Goal: Check status: Check status

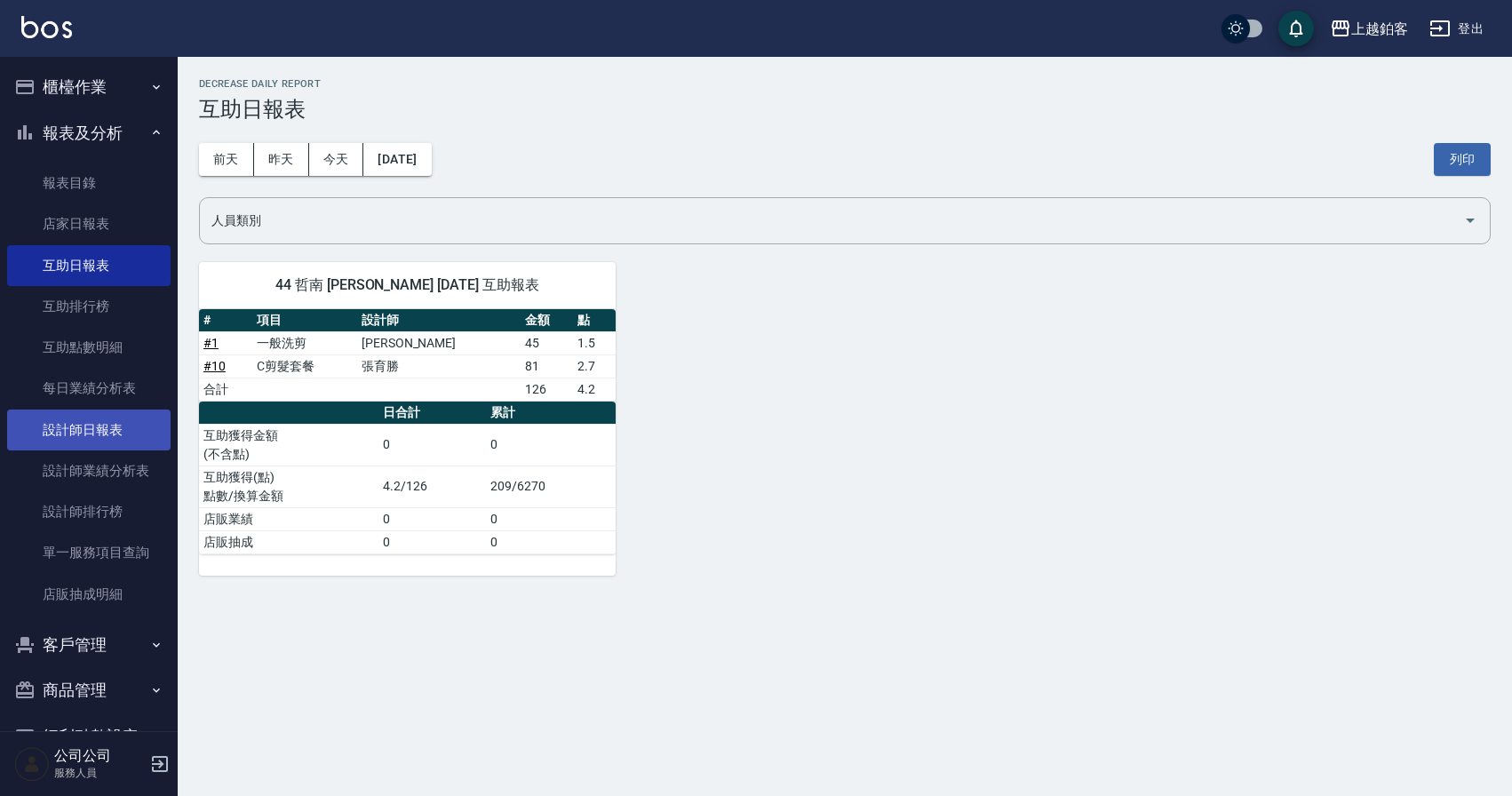
click at [112, 441] on link "設計師日報表" at bounding box center [88, 430] width 164 height 41
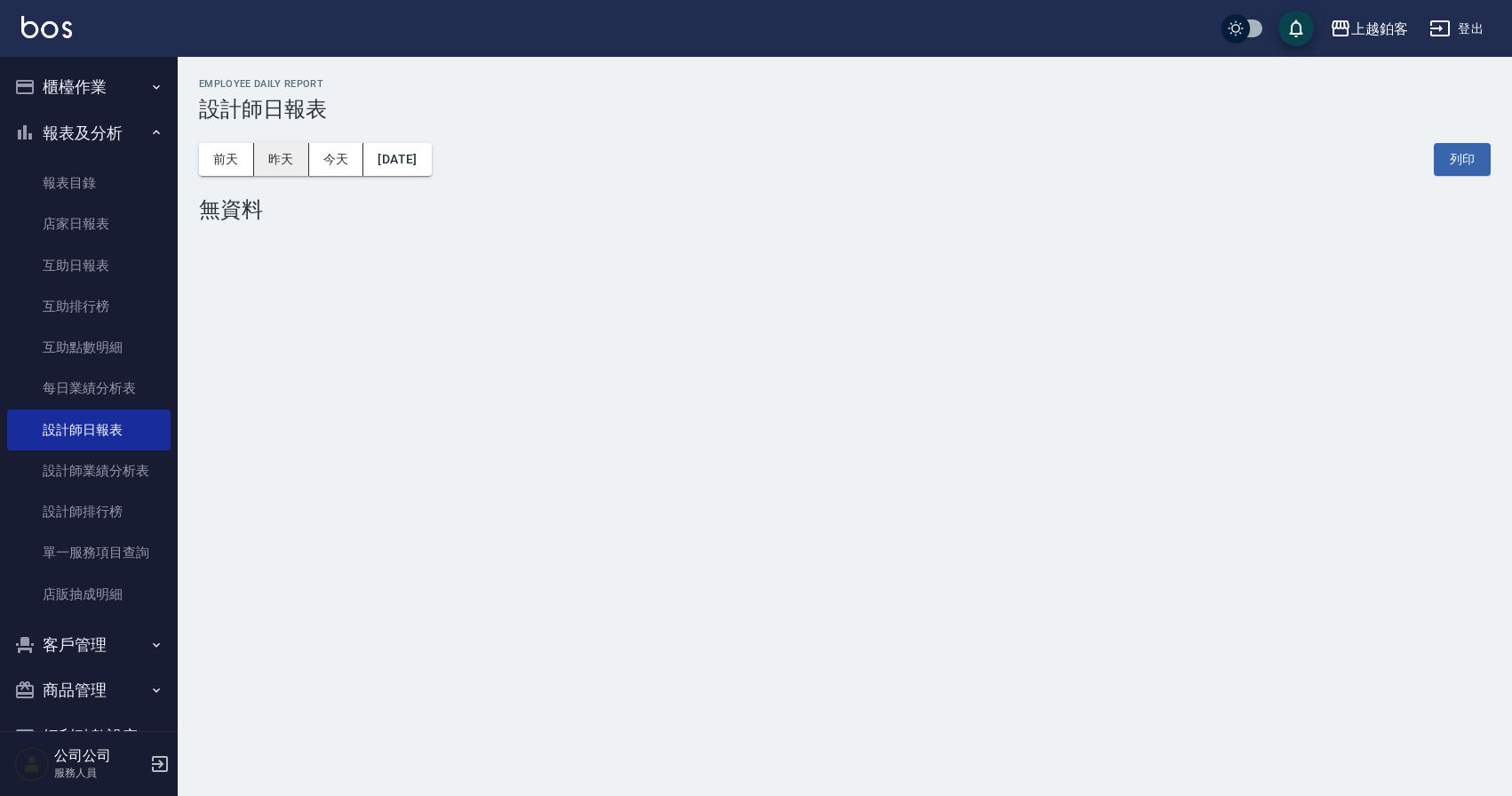
click at [285, 165] on button "昨天" at bounding box center [281, 160] width 55 height 33
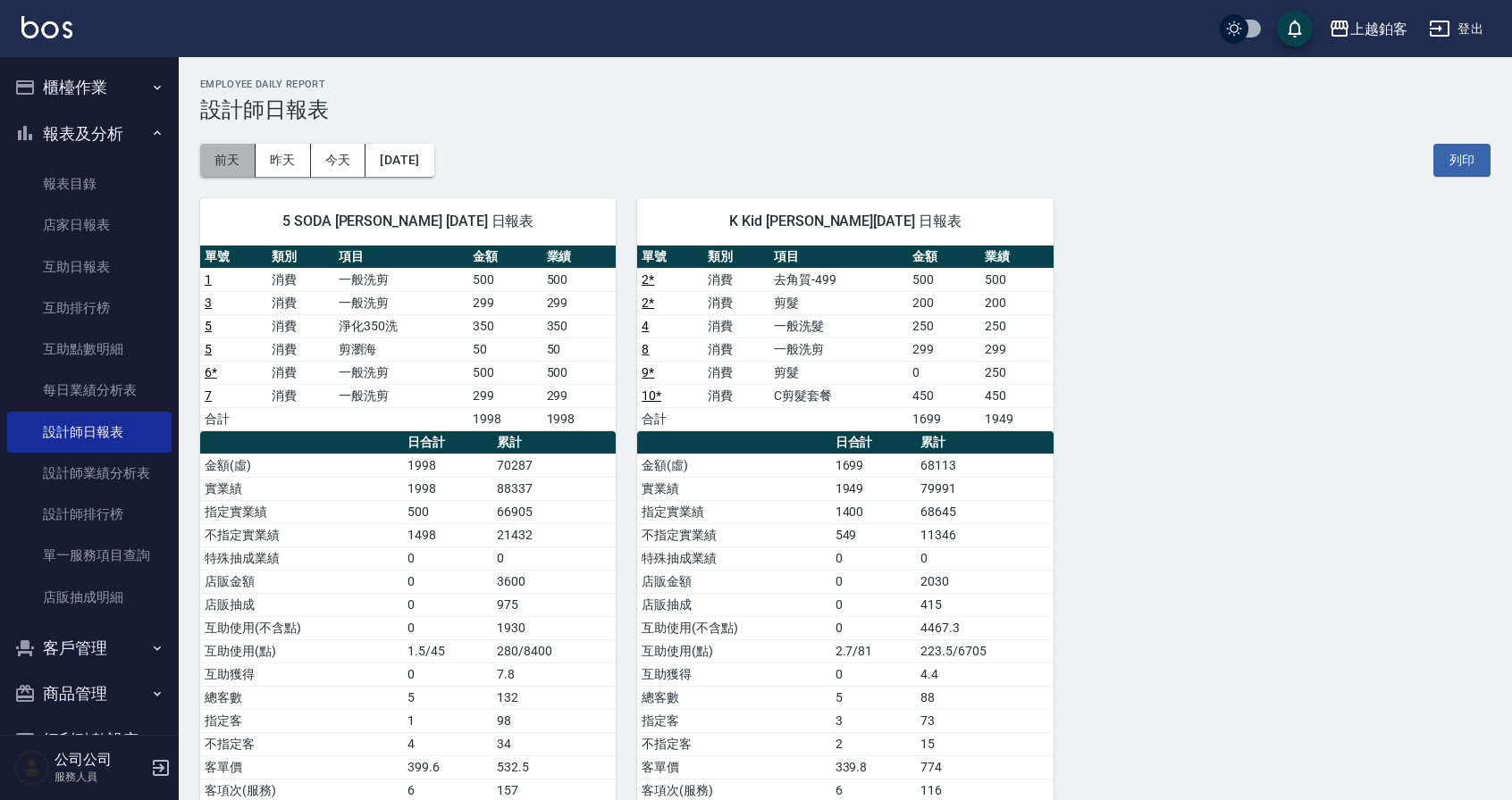
click at [217, 156] on button "前天" at bounding box center [227, 161] width 56 height 33
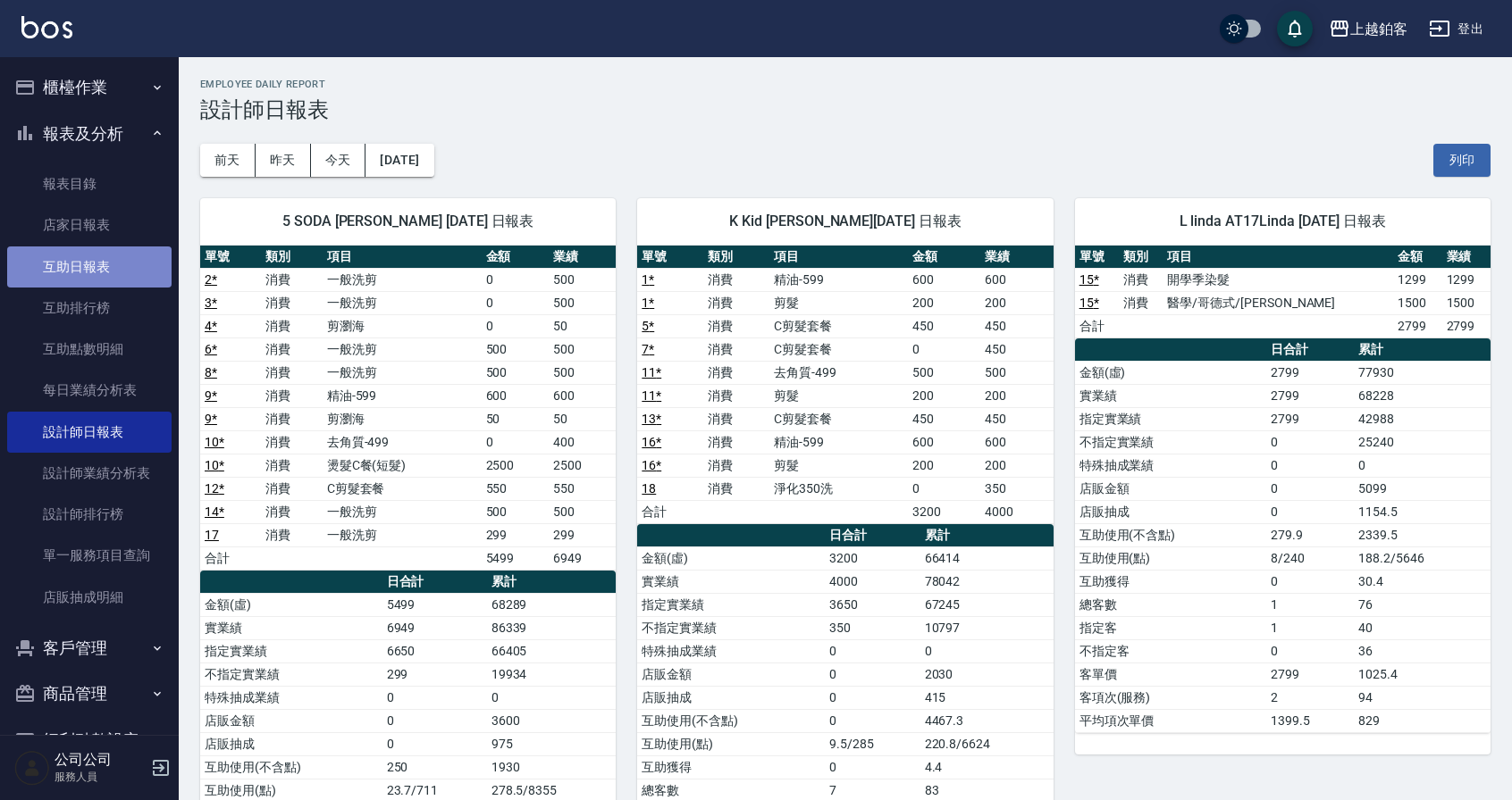
click at [97, 266] on link "互助日報表" at bounding box center [89, 267] width 165 height 41
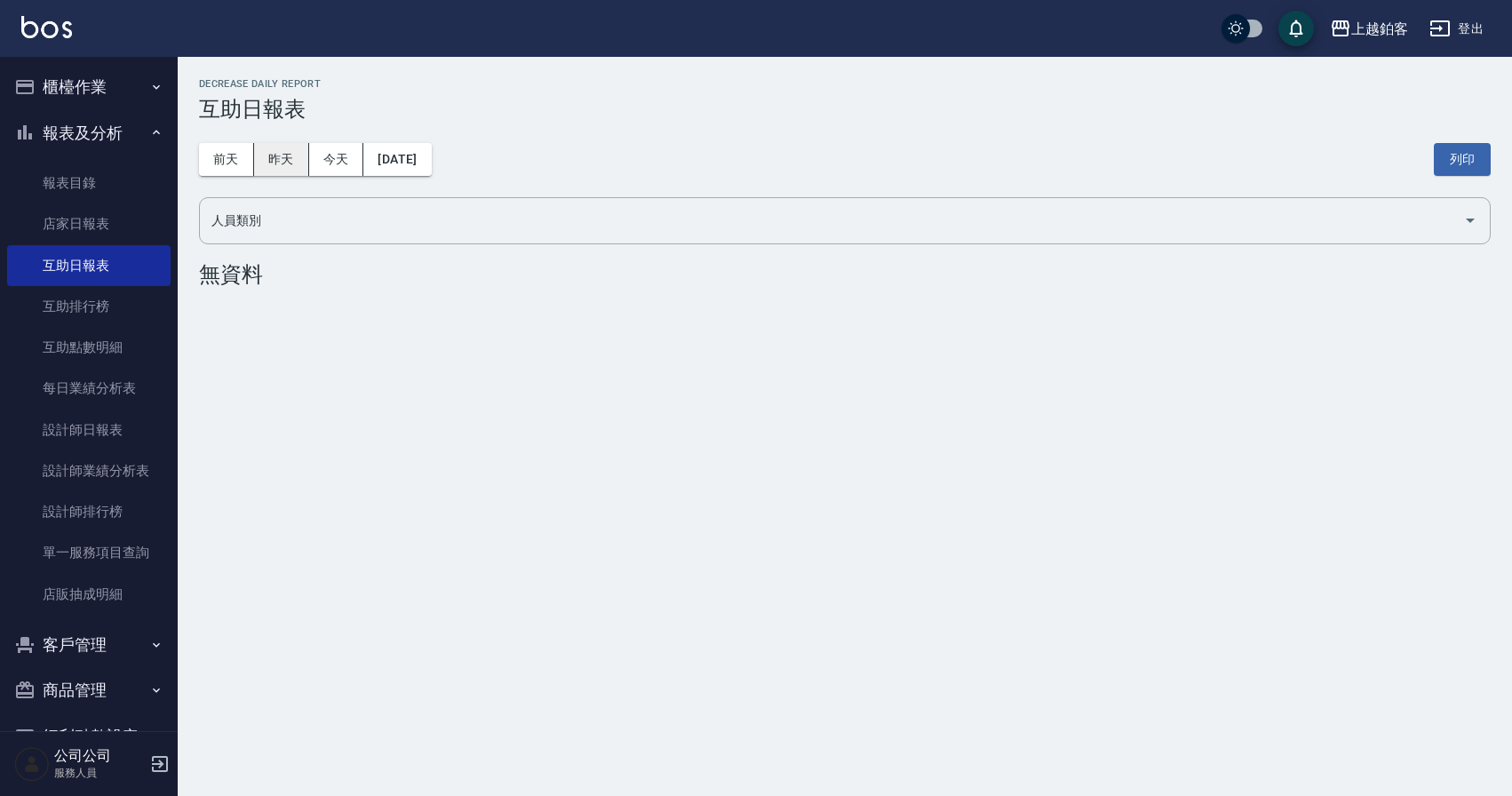
click at [294, 171] on button "昨天" at bounding box center [281, 160] width 55 height 33
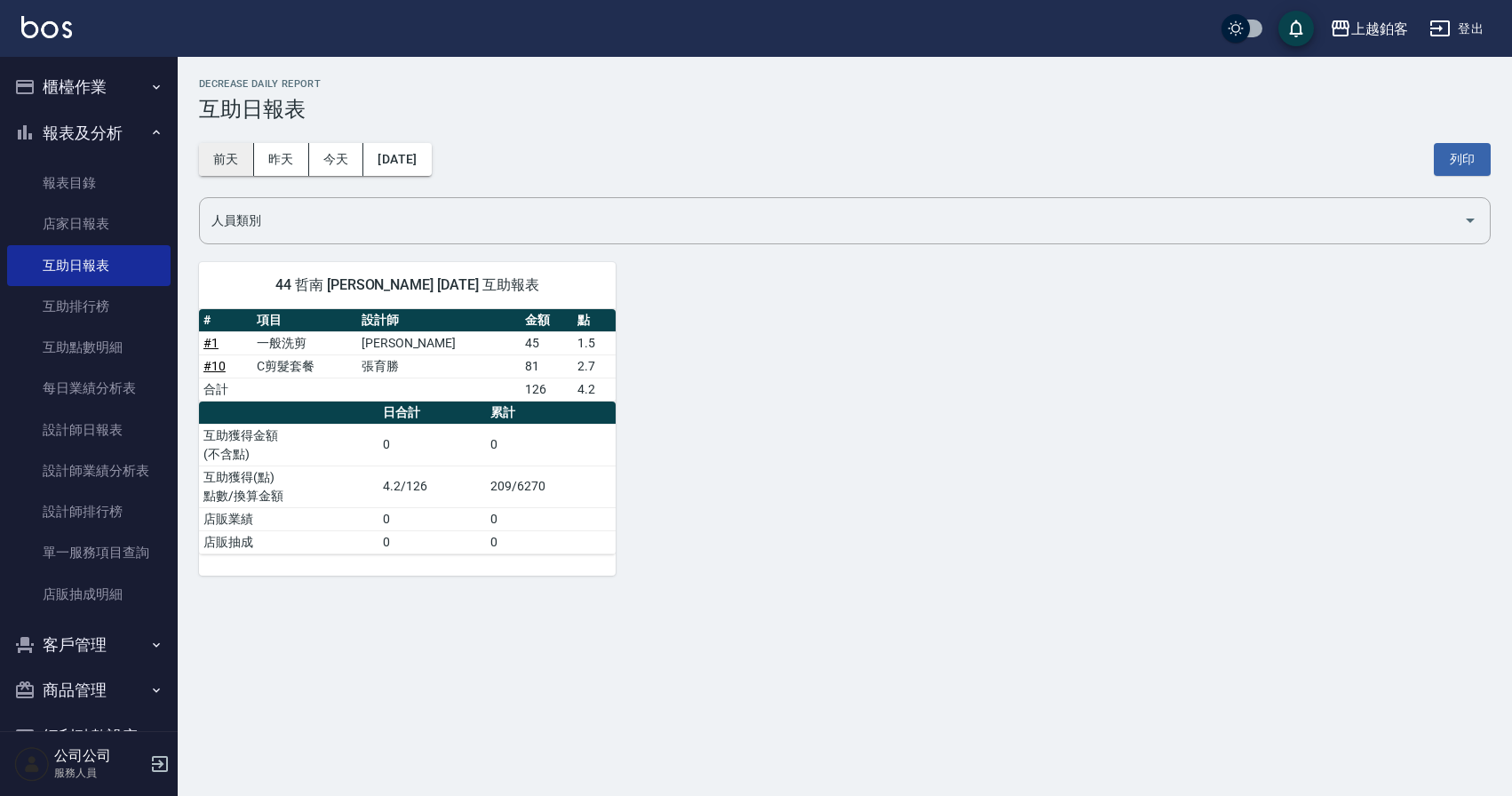
click at [235, 166] on button "前天" at bounding box center [226, 160] width 55 height 33
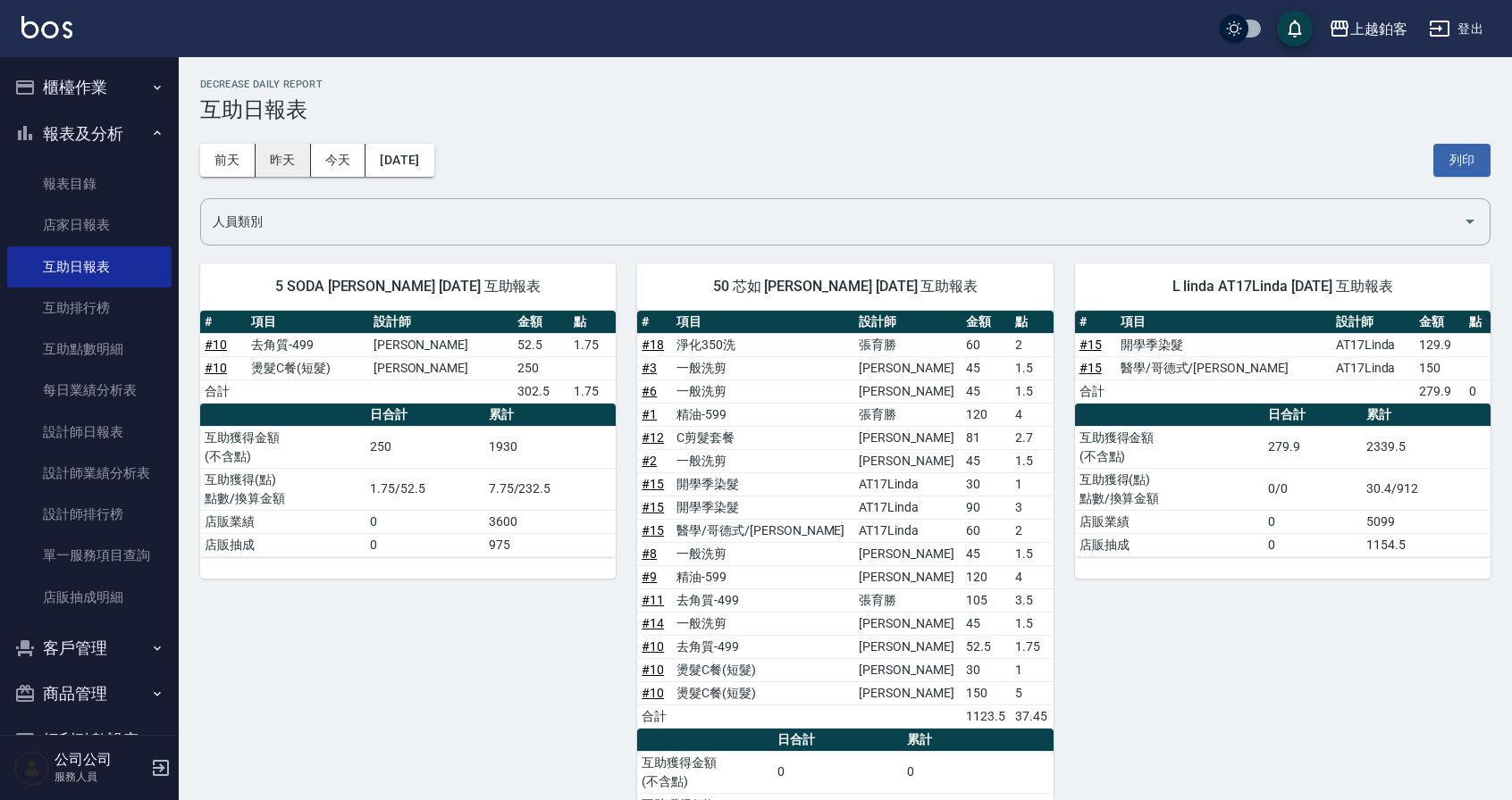
click at [283, 160] on button "昨天" at bounding box center [283, 161] width 56 height 33
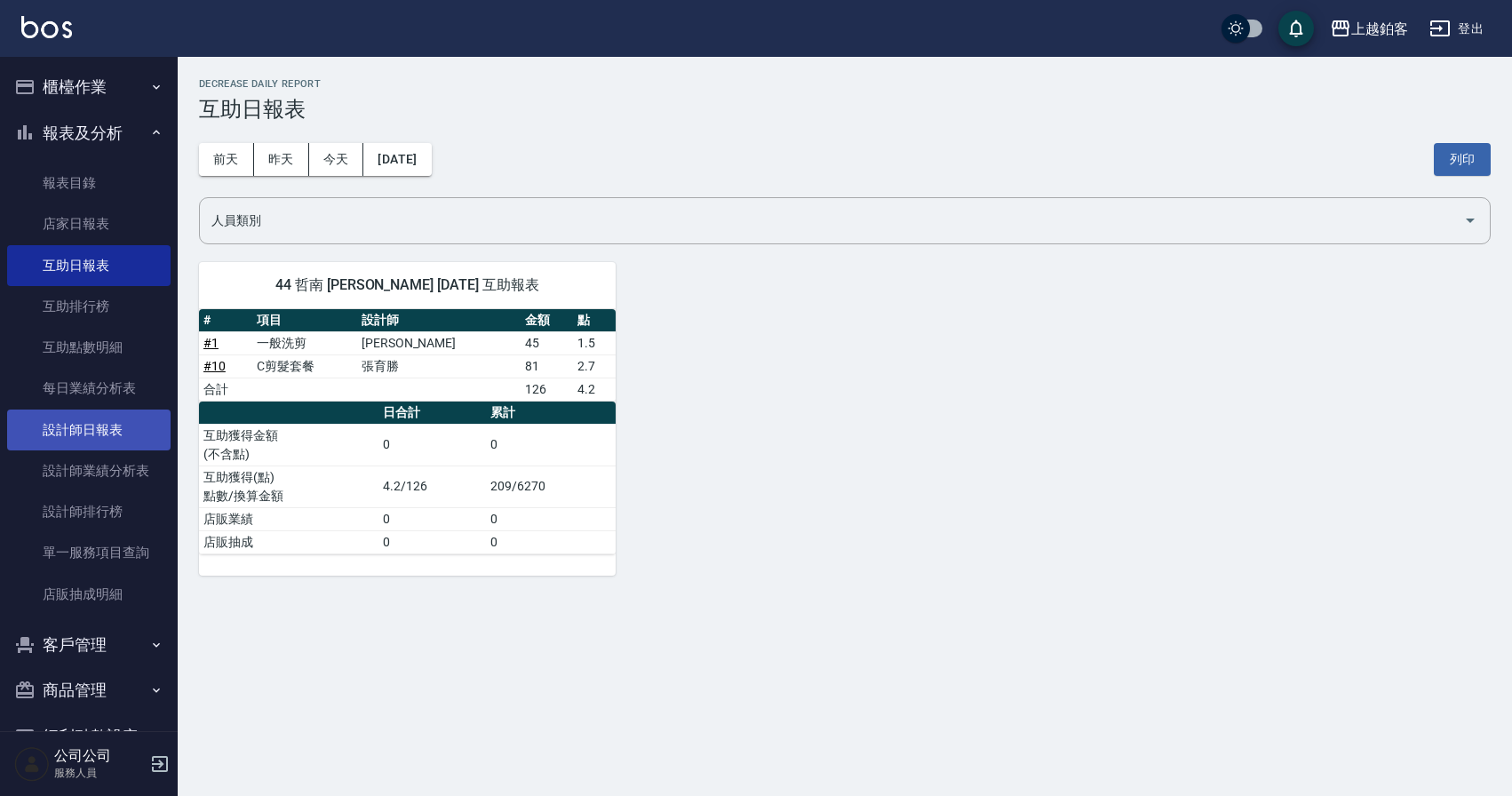
click at [110, 431] on link "設計師日報表" at bounding box center [88, 430] width 164 height 41
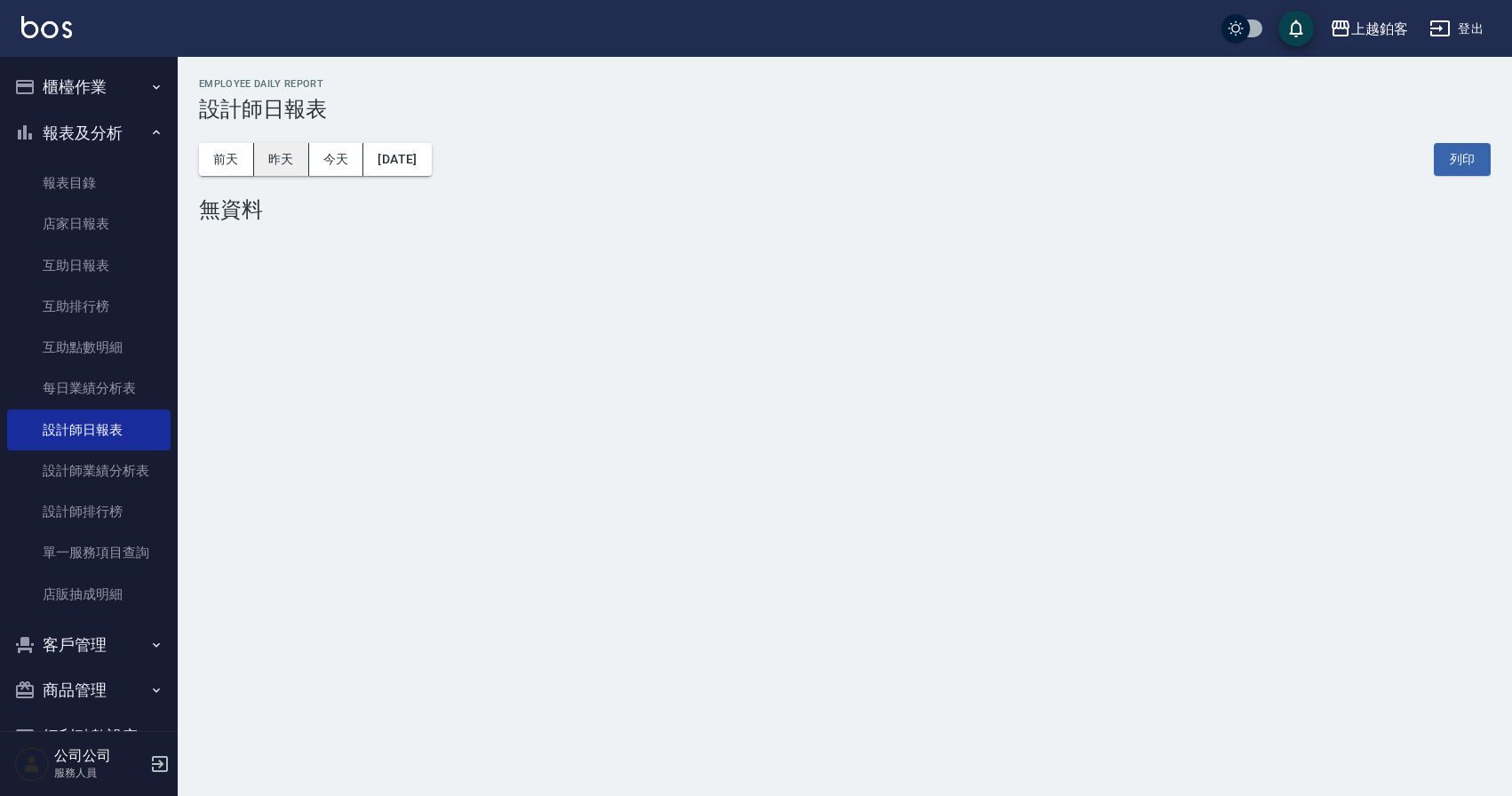
click at [282, 156] on button "昨天" at bounding box center [281, 160] width 55 height 33
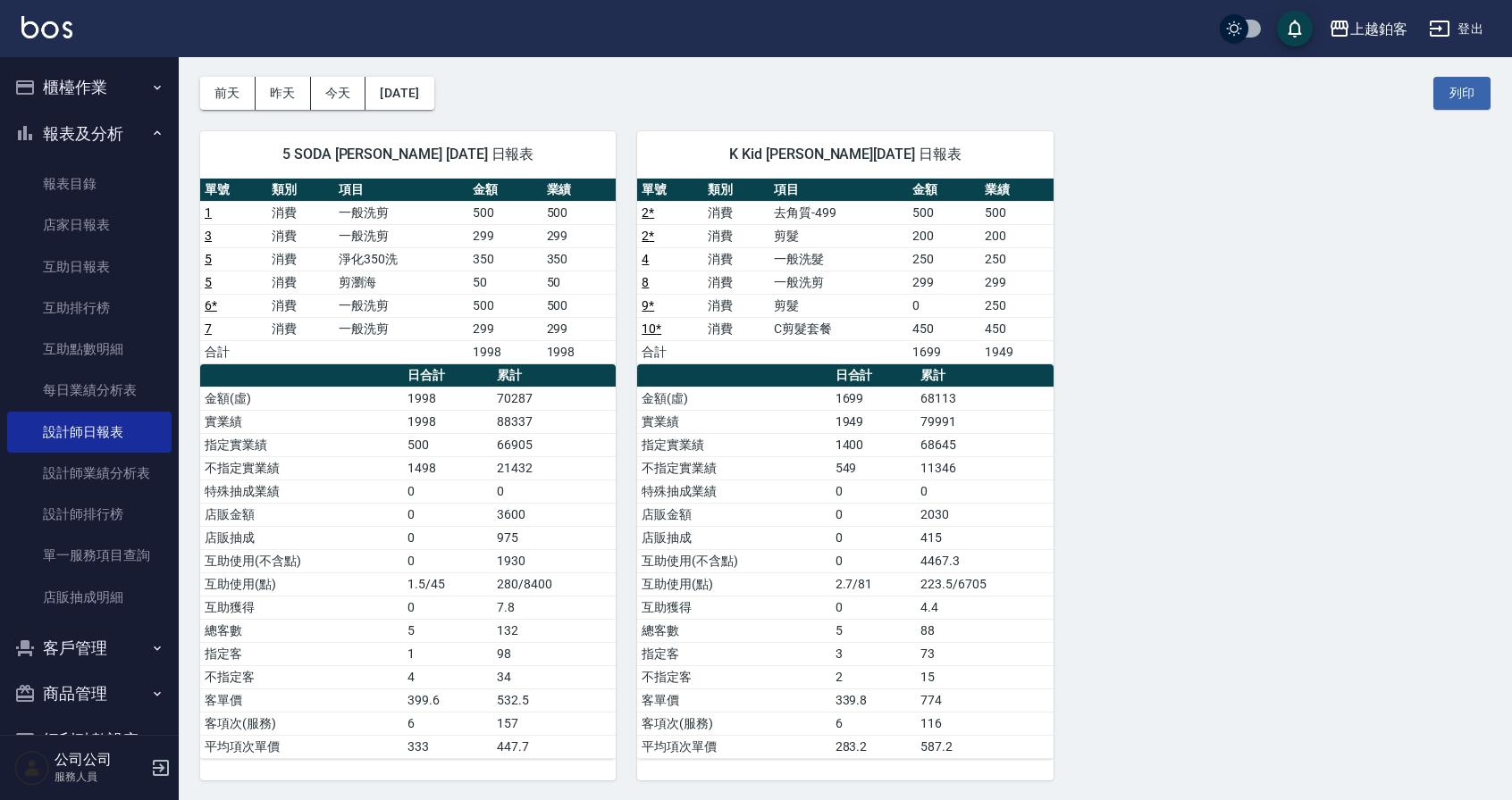
scroll to position [68, 0]
click at [216, 92] on button "前天" at bounding box center [227, 93] width 56 height 33
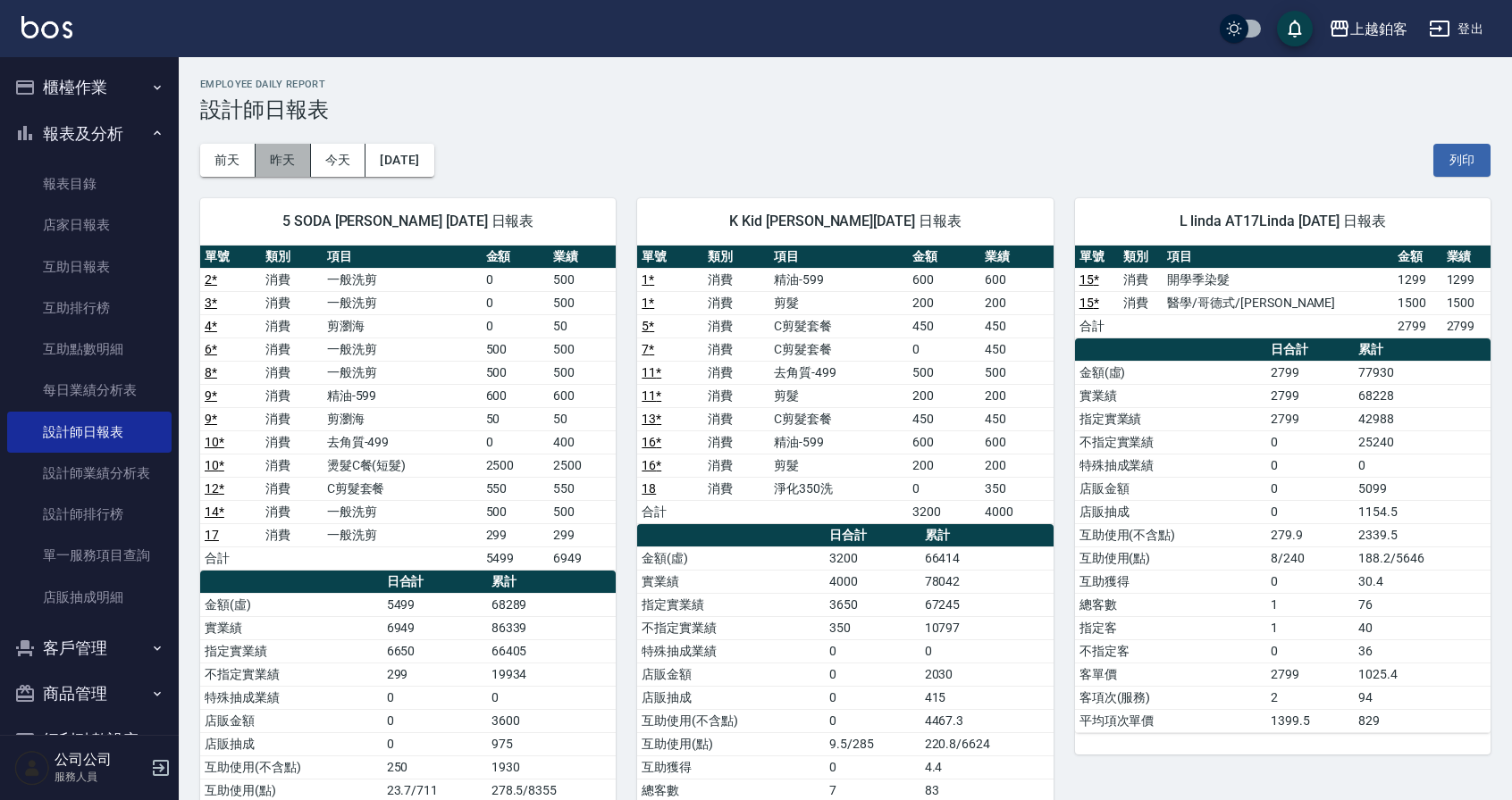
click at [265, 150] on button "昨天" at bounding box center [283, 161] width 56 height 33
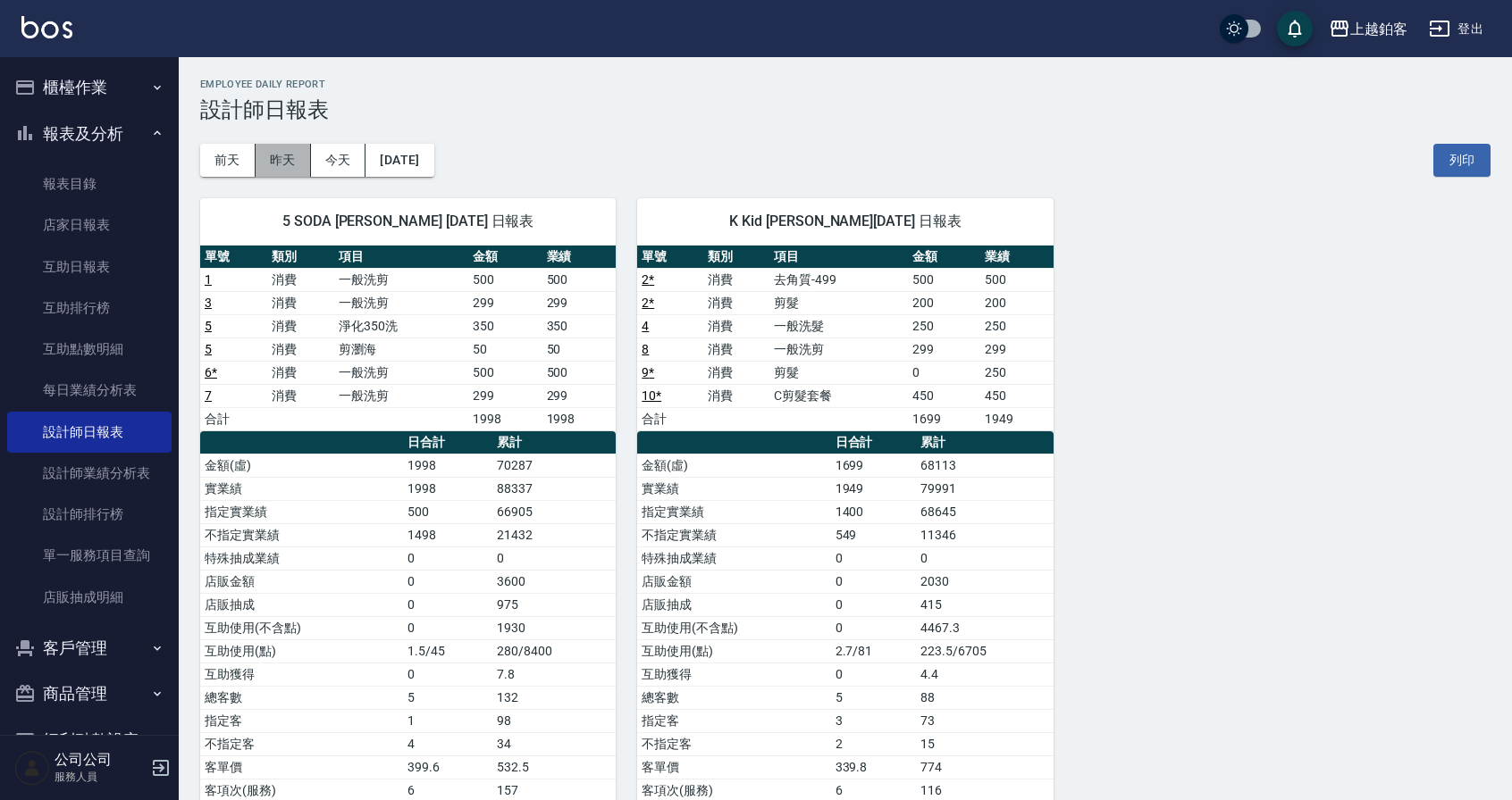
click at [273, 155] on button "昨天" at bounding box center [283, 161] width 56 height 33
